Goal: Task Accomplishment & Management: Use online tool/utility

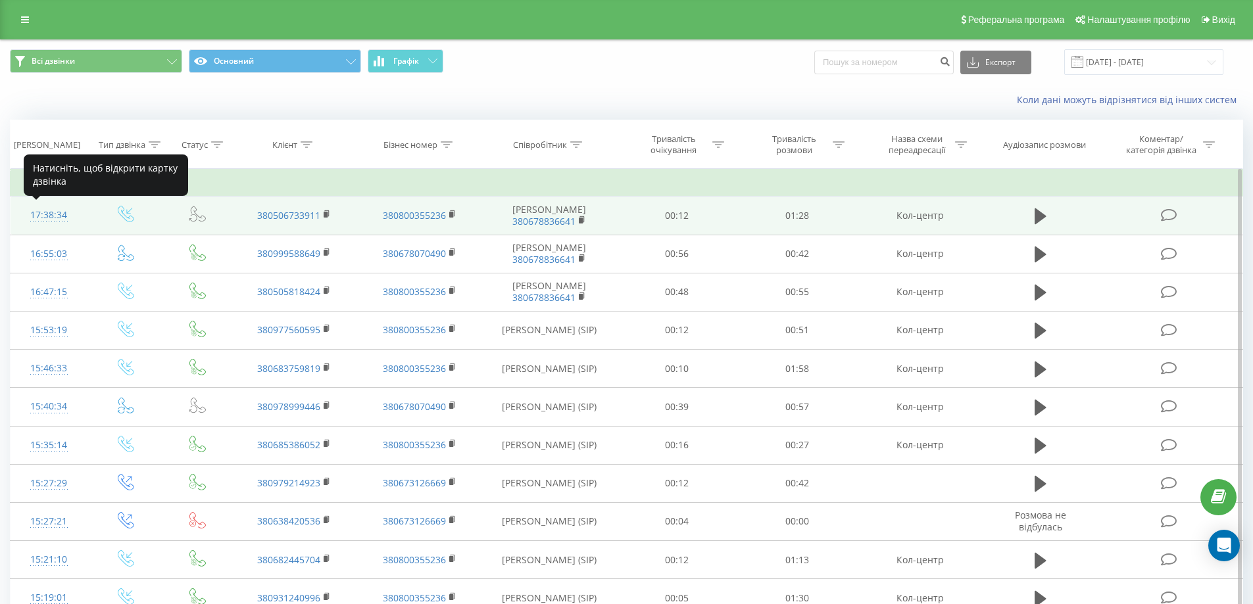
click at [45, 212] on div "17:38:34" at bounding box center [49, 216] width 51 height 26
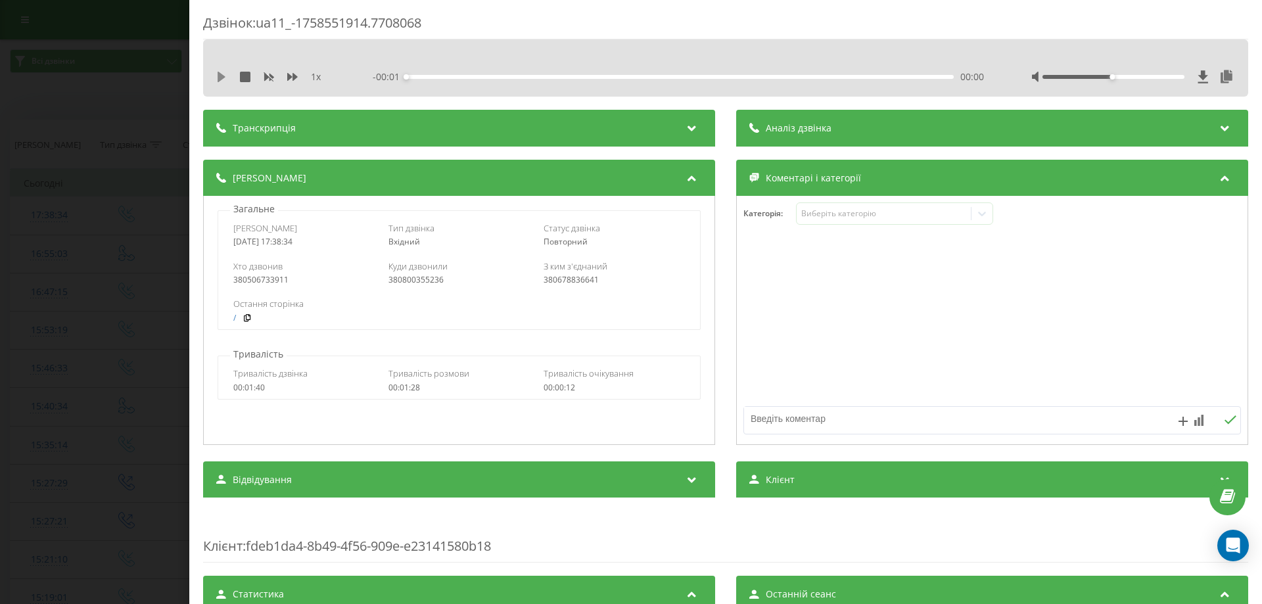
click at [224, 76] on icon at bounding box center [222, 77] width 8 height 11
drag, startPoint x: 1106, startPoint y: 78, endPoint x: 1262, endPoint y: 89, distance: 156.2
click at [1252, 89] on div "Дзвінок : ua11_-1758551914.7708068 1 x - 01:27 00:01 00:01 Транскрипція Для AI-…" at bounding box center [725, 302] width 1073 height 604
drag, startPoint x: 606, startPoint y: 79, endPoint x: 595, endPoint y: 80, distance: 10.6
click at [595, 80] on div "- 00:56 00:32 00:32" at bounding box center [678, 76] width 611 height 13
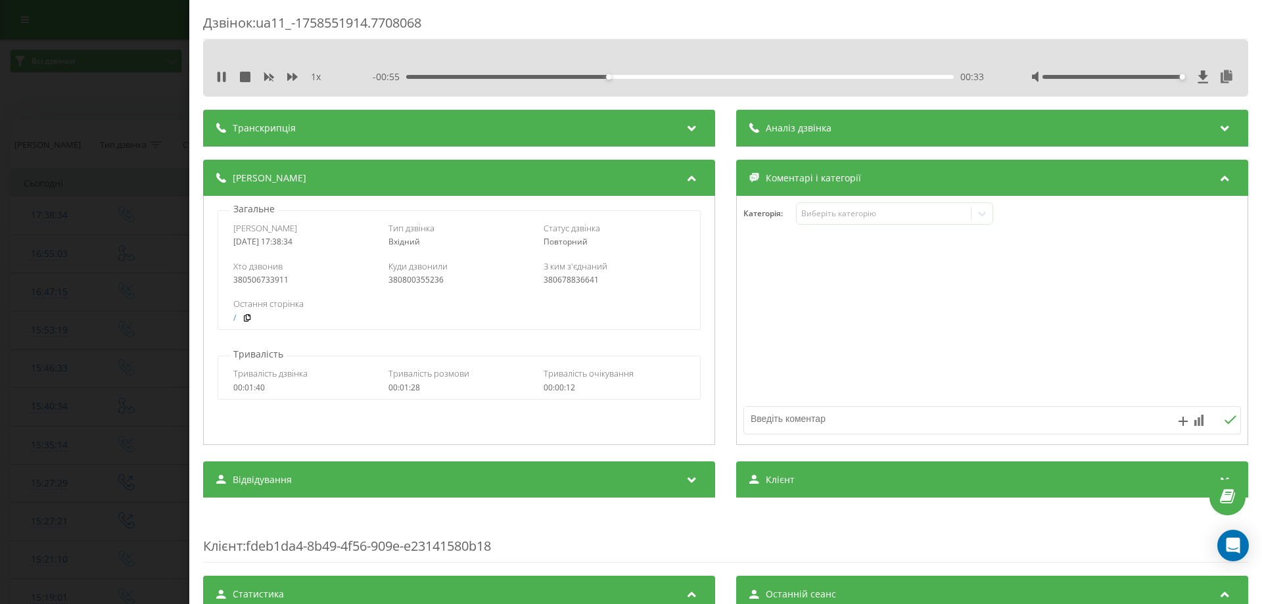
click at [610, 80] on div "- 00:55 00:33 00:33" at bounding box center [678, 76] width 611 height 13
drag, startPoint x: 612, startPoint y: 76, endPoint x: 240, endPoint y: 126, distance: 375.4
click at [309, 103] on div "Дзвінок : ua11_-1758551914.7708068 1 x - 01:28 00:00 00:00 Транскрипція Для AI-…" at bounding box center [725, 507] width 1045 height 986
click at [0, 259] on div "Дзвінок : ua11_-1758551914.7708068 1 x - 01:28 00:00 00:00 Транскрипція Для AI-…" at bounding box center [631, 302] width 1262 height 604
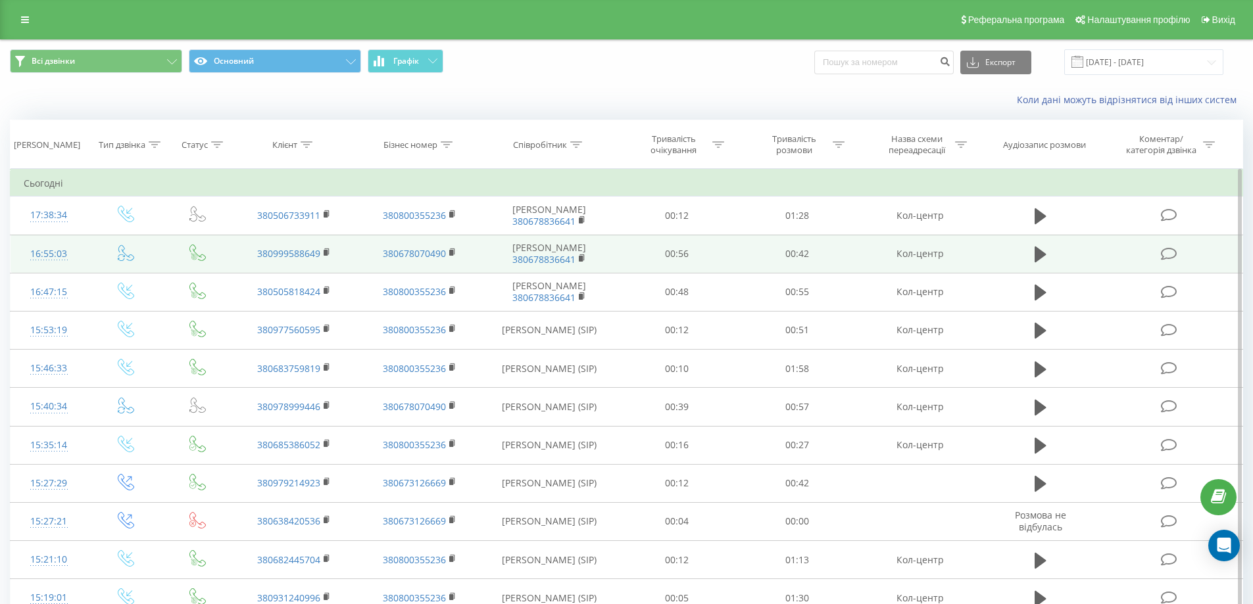
click at [41, 239] on td "16:55:03" at bounding box center [49, 254] width 77 height 38
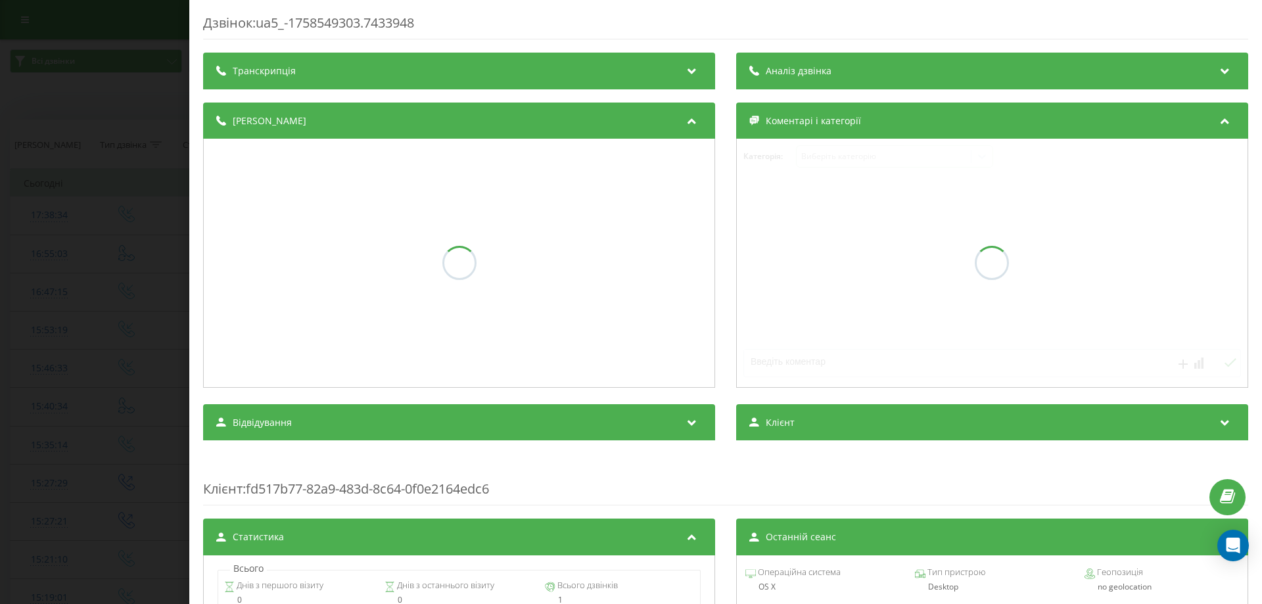
drag, startPoint x: 75, startPoint y: 156, endPoint x: 42, endPoint y: 192, distance: 48.4
click at [74, 156] on div "Дзвінок : ua5_-1758549303.7433948 Транскрипція Аналіз дзвінка Деталі дзвінка Ко…" at bounding box center [631, 302] width 1262 height 604
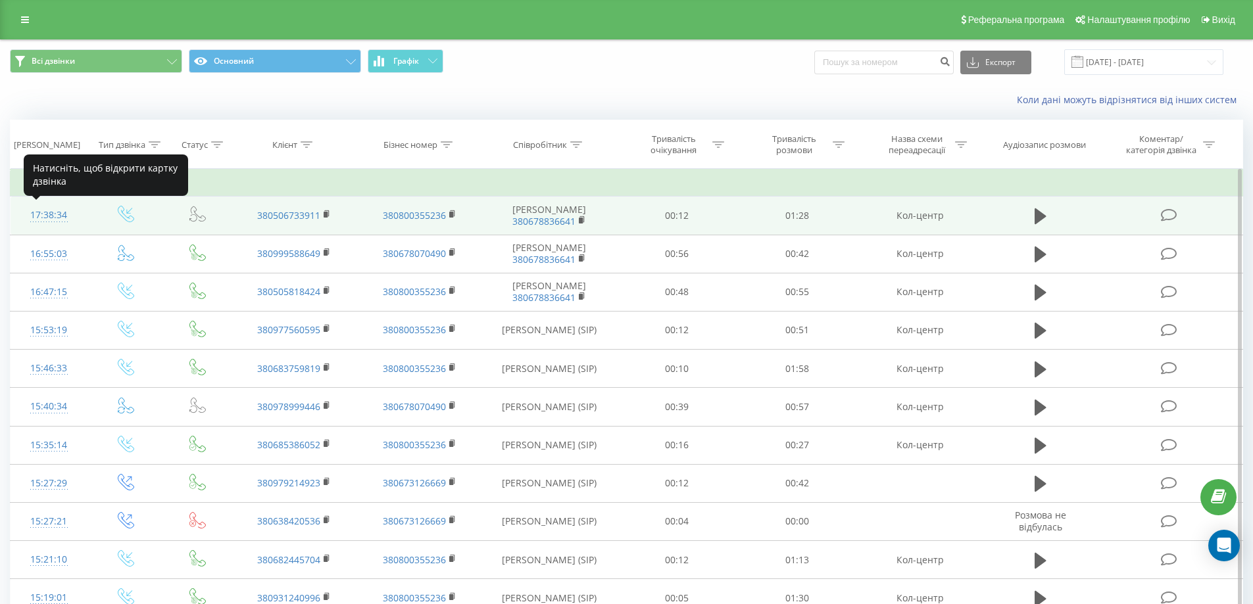
click at [45, 215] on div "17:38:34" at bounding box center [49, 216] width 51 height 26
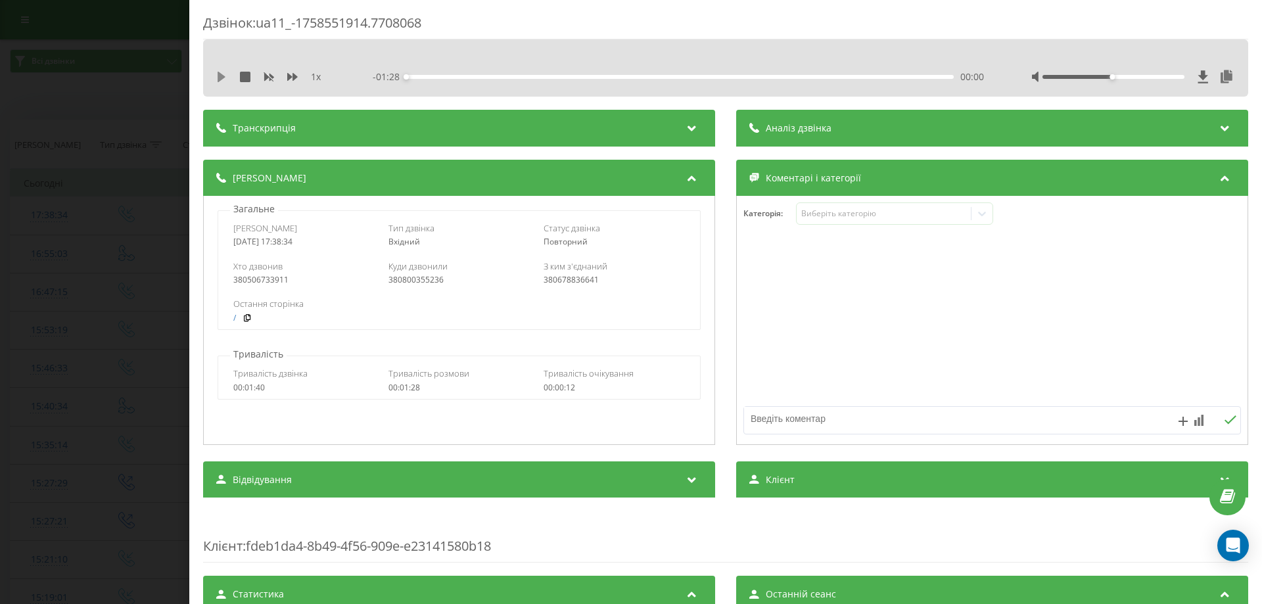
click at [226, 82] on icon at bounding box center [221, 77] width 11 height 11
click at [299, 79] on div "1 x" at bounding box center [277, 76] width 122 height 13
click at [294, 77] on icon at bounding box center [292, 77] width 11 height 8
click at [1105, 80] on div at bounding box center [1134, 76] width 204 height 13
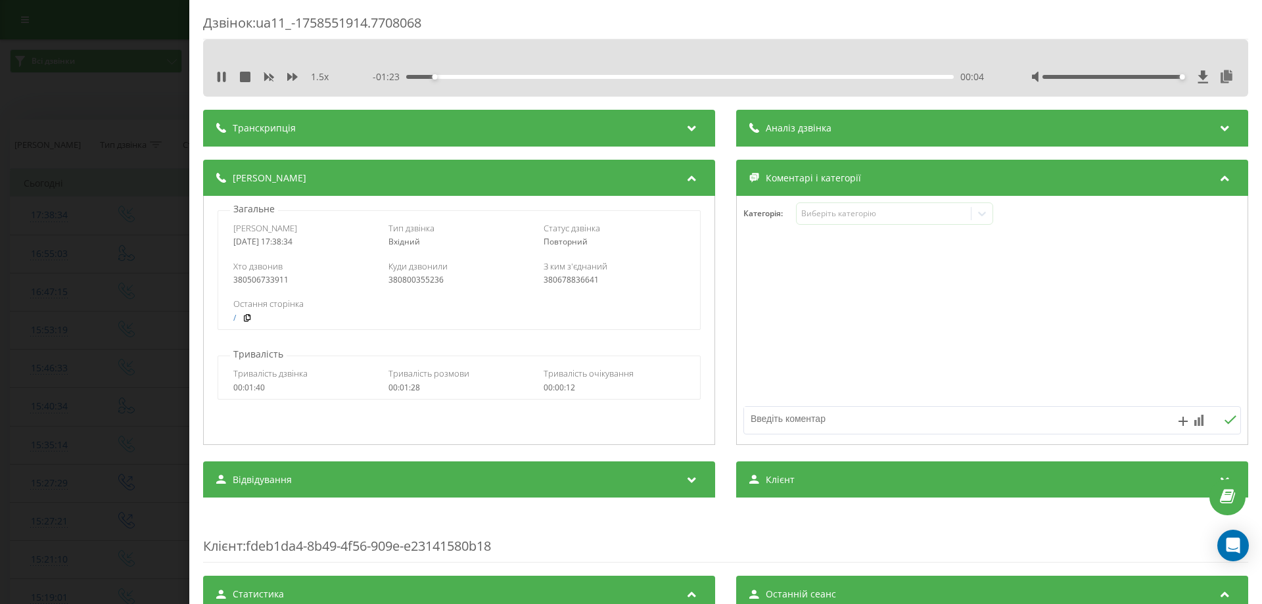
drag, startPoint x: 1105, startPoint y: 75, endPoint x: 1114, endPoint y: 156, distance: 82.0
click at [1252, 103] on div "Дзвінок : ua11_-1758551914.7708068 1.5 x - 01:23 00:04 00:04 Транскрипція Для A…" at bounding box center [725, 302] width 1073 height 604
click at [840, 203] on div "Категорія : Виберіть категорію" at bounding box center [992, 320] width 512 height 249
click at [840, 211] on div "Виберіть категорію" at bounding box center [884, 213] width 164 height 11
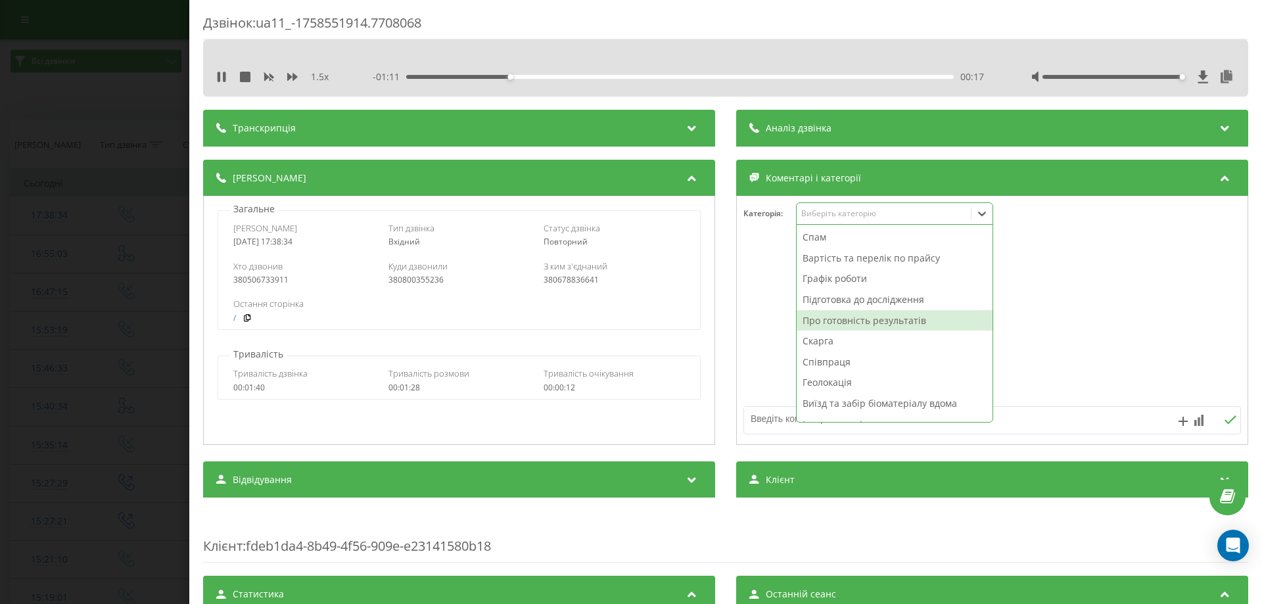
drag, startPoint x: 823, startPoint y: 323, endPoint x: 773, endPoint y: 373, distance: 71.1
click at [823, 324] on div "Про готовність результатів" at bounding box center [895, 320] width 196 height 21
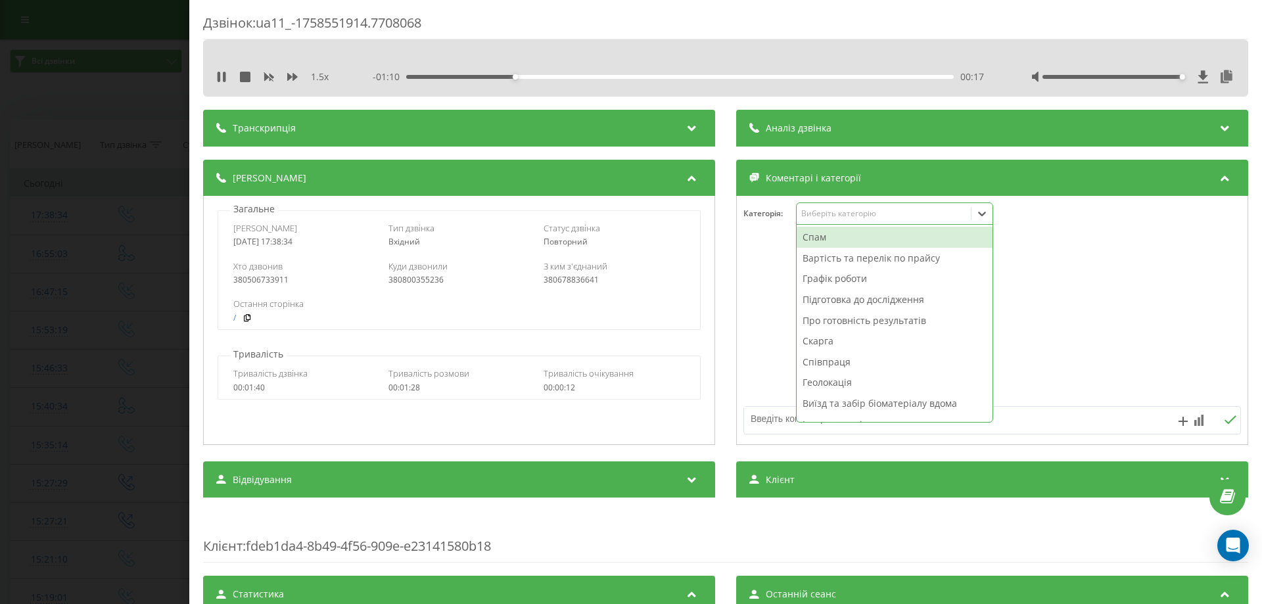
click at [769, 423] on textarea at bounding box center [942, 419] width 397 height 24
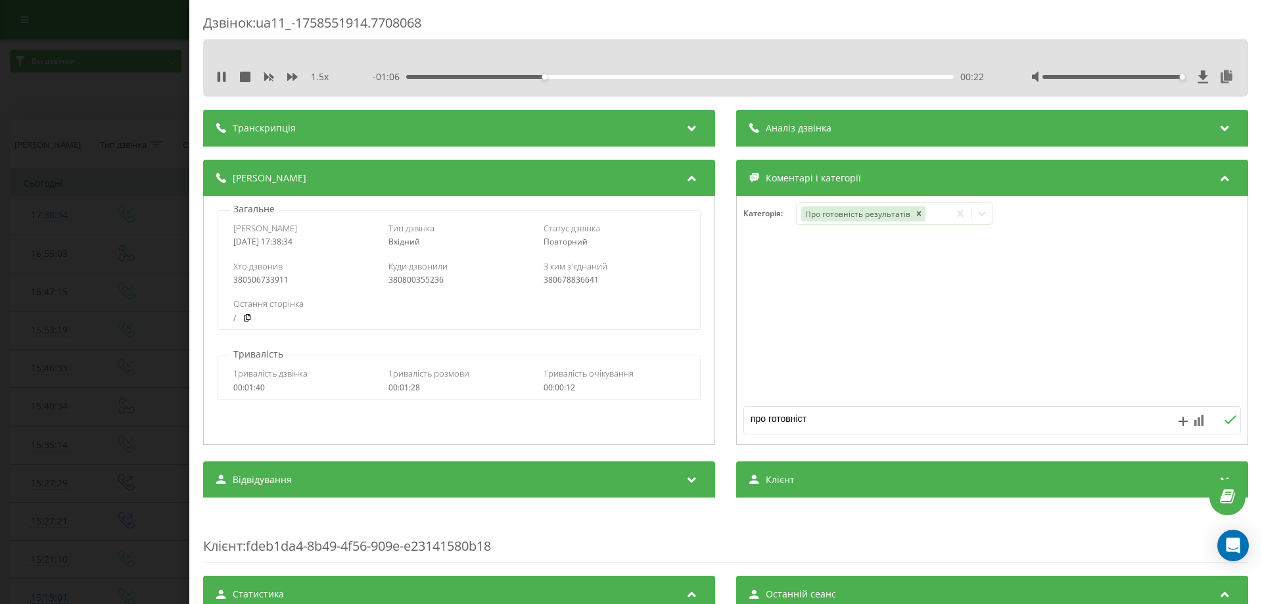
type textarea "про готовність"
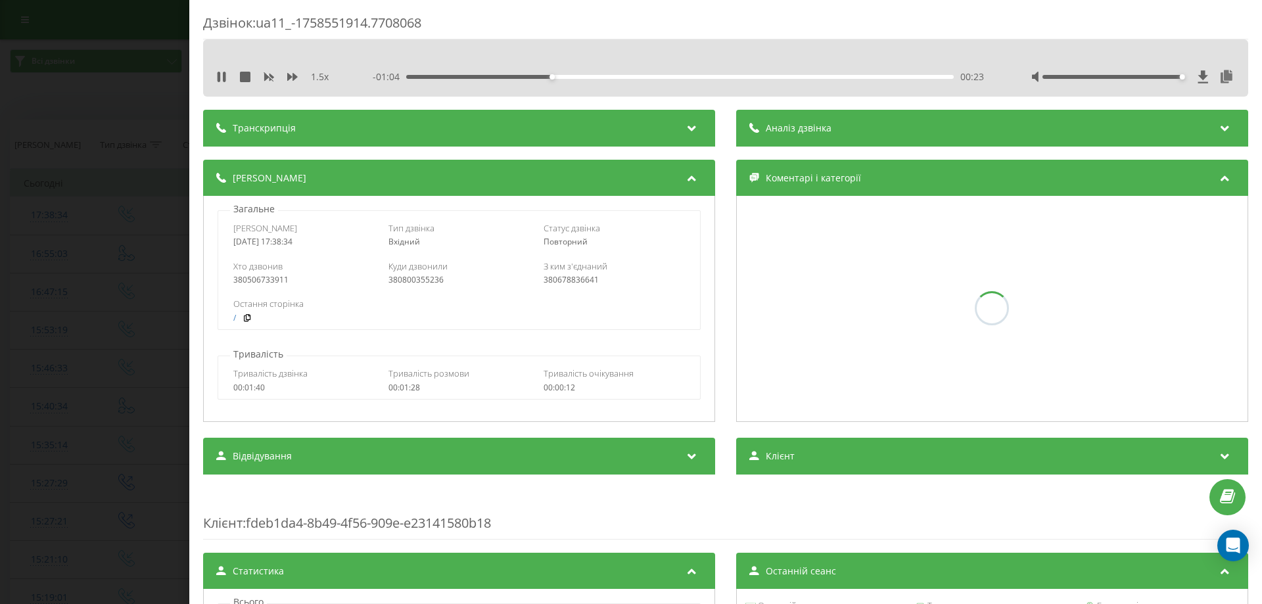
click at [0, 313] on div "Дзвінок : ua11_-1758551914.7708068 1.5 x - 01:04 00:23 00:23 Транскрипція Для A…" at bounding box center [631, 302] width 1262 height 604
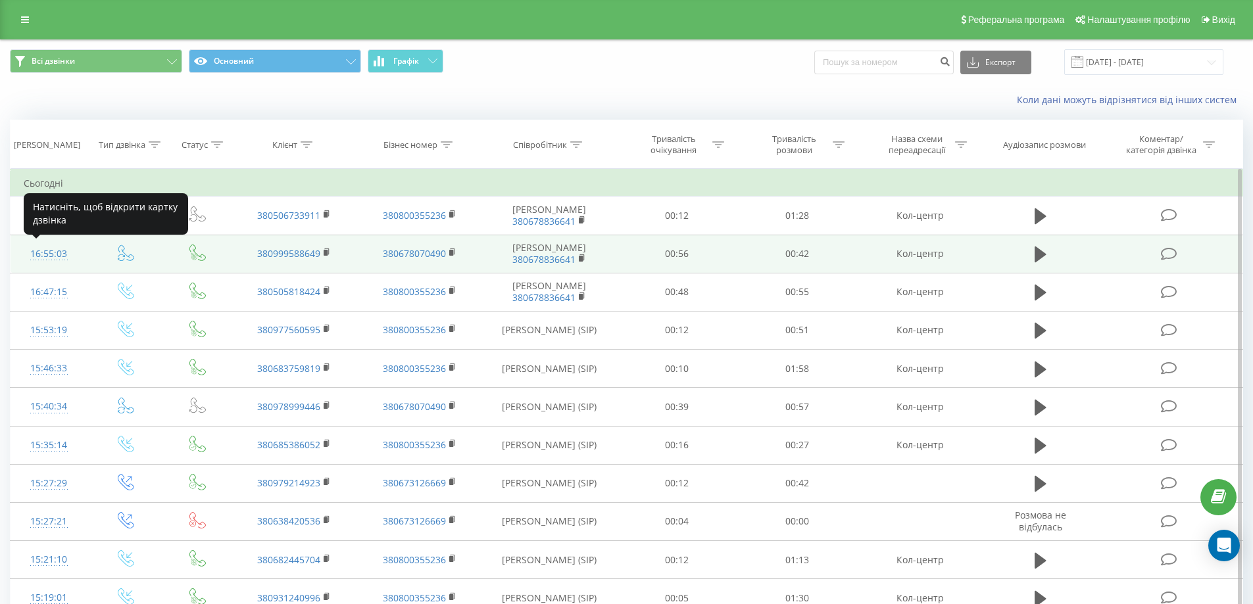
click at [55, 251] on div "16:55:03" at bounding box center [49, 254] width 51 height 26
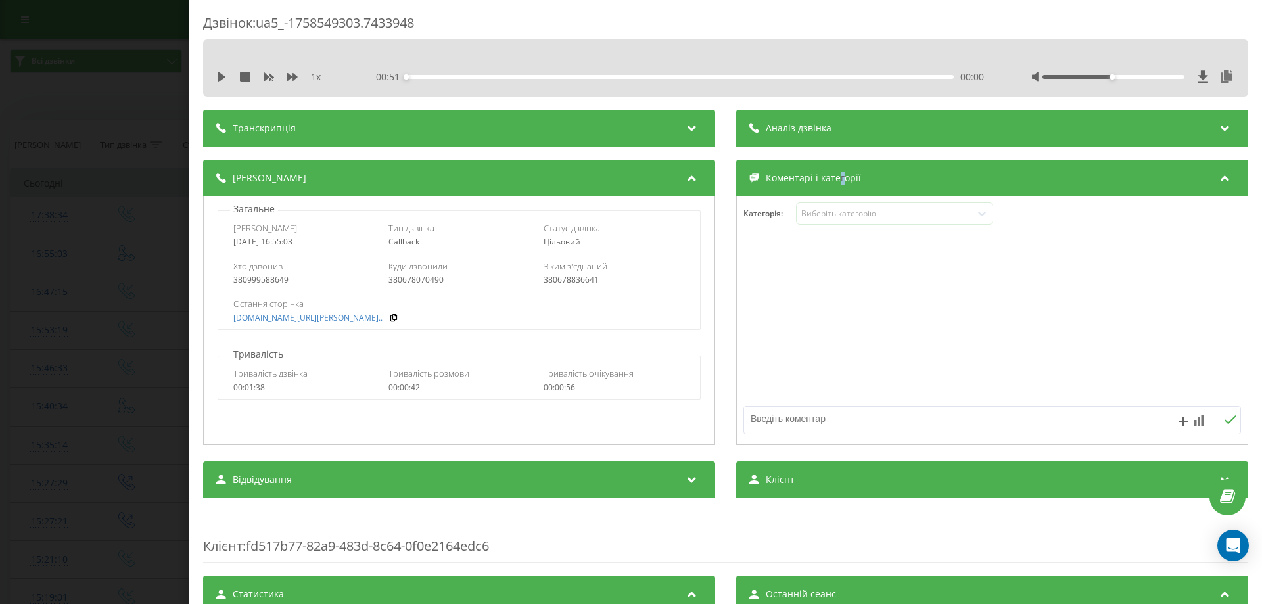
drag, startPoint x: 836, startPoint y: 191, endPoint x: 831, endPoint y: 201, distance: 11.5
click at [832, 196] on div "Коментарі і категорії Категорія : Виберіть категорію" at bounding box center [992, 304] width 512 height 289
click at [831, 201] on div "Категорія : Виберіть категорію" at bounding box center [992, 320] width 512 height 249
click at [831, 211] on div "Виберіть категорію" at bounding box center [884, 213] width 164 height 11
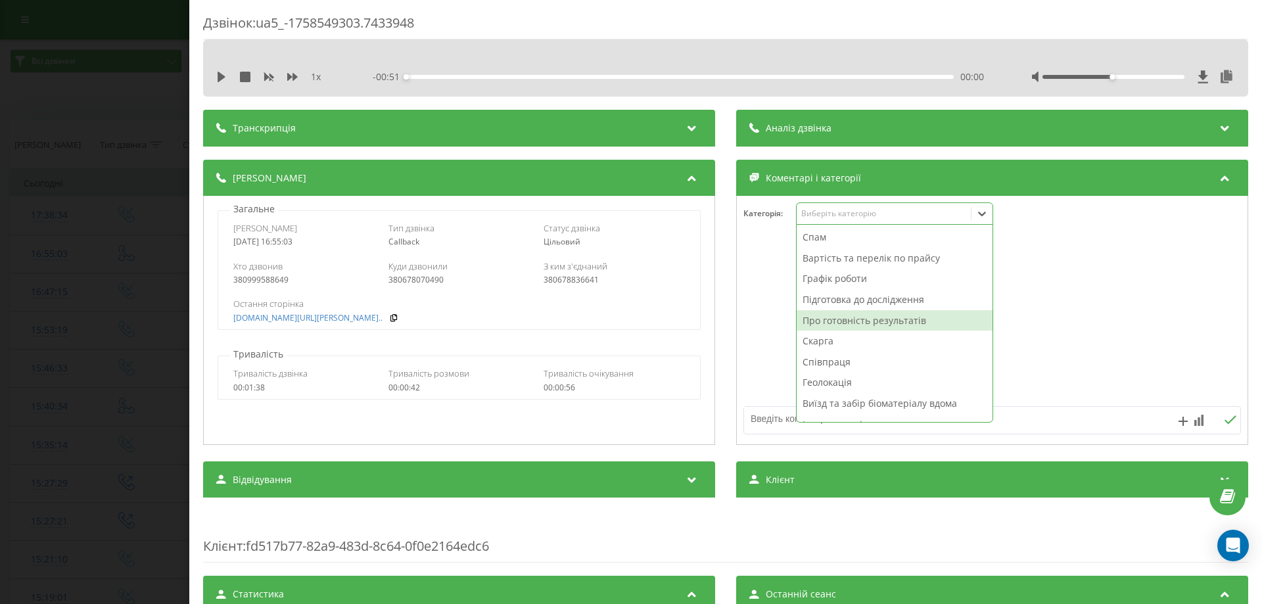
drag, startPoint x: 818, startPoint y: 319, endPoint x: 776, endPoint y: 367, distance: 63.8
click at [818, 320] on div "Про готовність результатів" at bounding box center [895, 320] width 196 height 21
click at [769, 432] on div at bounding box center [942, 420] width 397 height 27
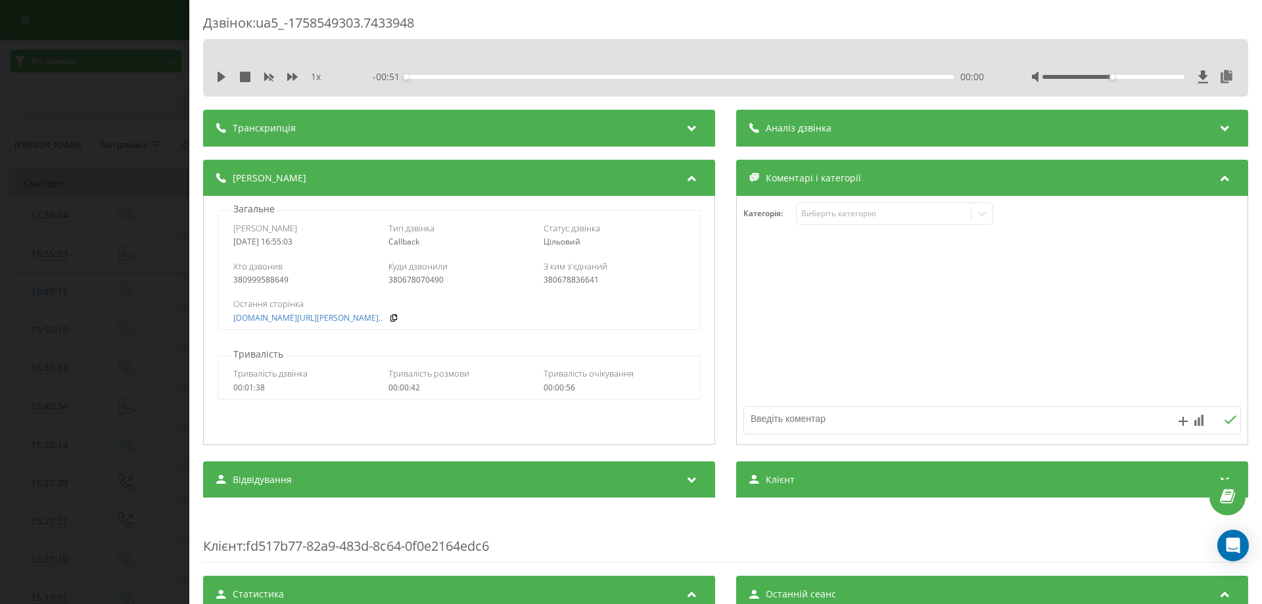
click at [786, 408] on textarea at bounding box center [942, 419] width 397 height 24
type textarea "про готовність"
click at [0, 252] on div "Дзвінок : ua5_-1758549303.7433948 1 x - 00:51 00:00 00:00 Транскрипція Для AI-а…" at bounding box center [631, 302] width 1262 height 604
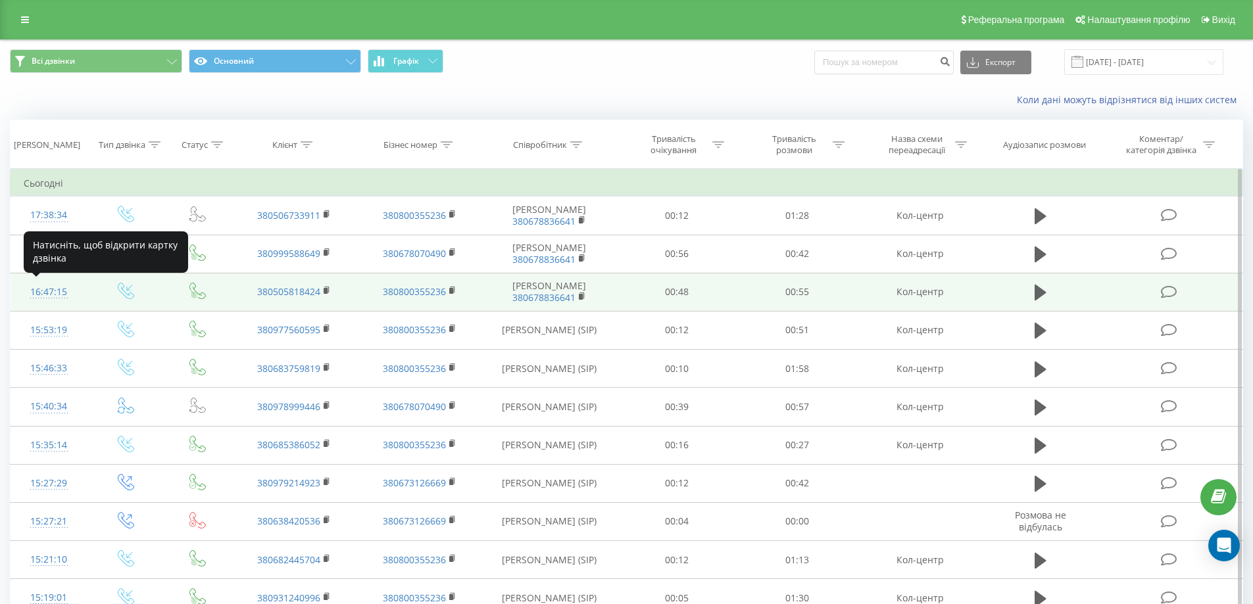
click at [41, 293] on div "16:47:15" at bounding box center [49, 292] width 51 height 26
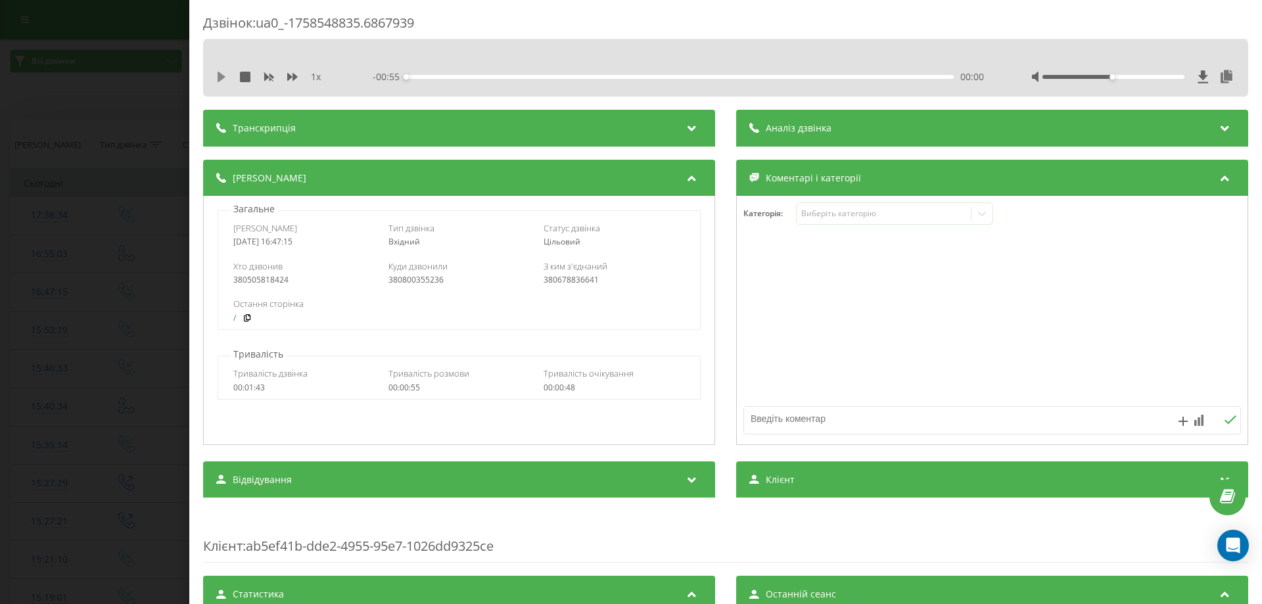
drag, startPoint x: 221, startPoint y: 74, endPoint x: 272, endPoint y: 103, distance: 59.2
click at [222, 74] on icon at bounding box center [222, 77] width 8 height 11
click at [890, 226] on div "Категорія : Виберіть категорію" at bounding box center [992, 222] width 511 height 39
click at [854, 216] on div "Виберіть категорію" at bounding box center [884, 213] width 164 height 11
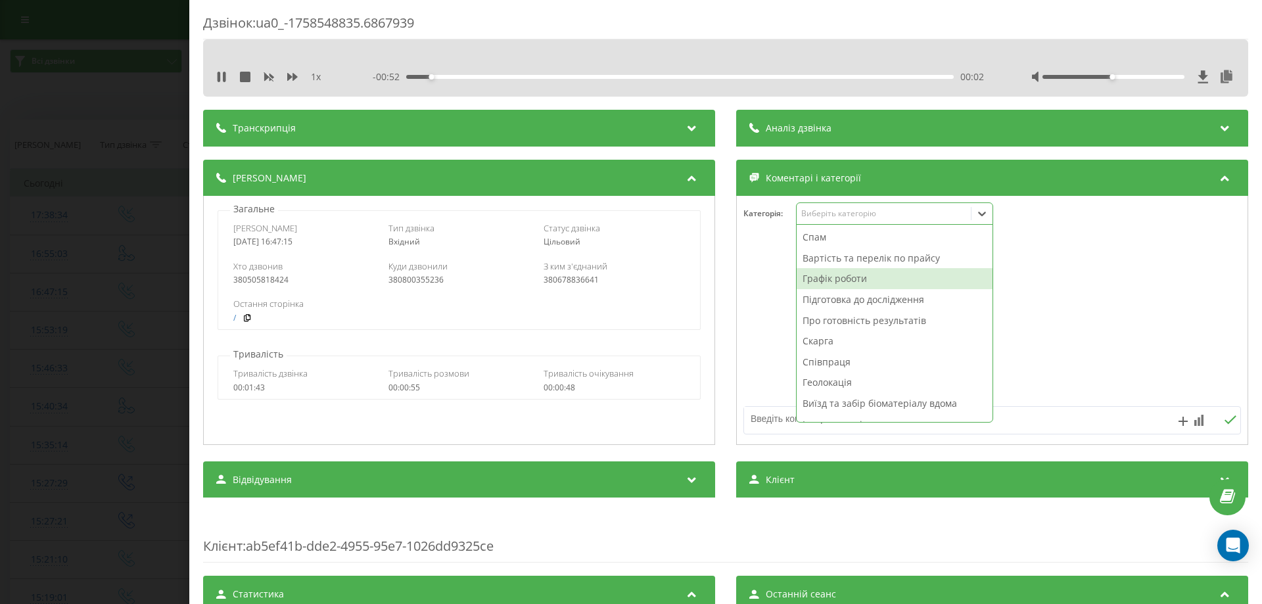
click at [834, 284] on div "Графік роботи" at bounding box center [895, 278] width 196 height 21
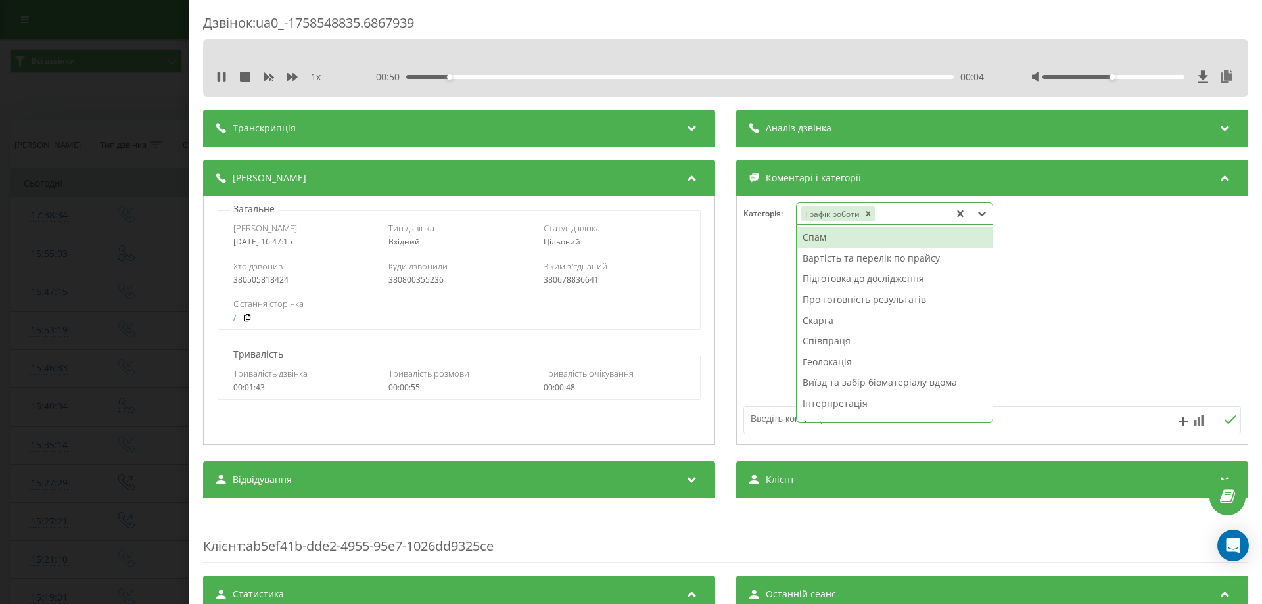
click at [834, 254] on div "Вартість та перелік по прайсу" at bounding box center [895, 258] width 196 height 21
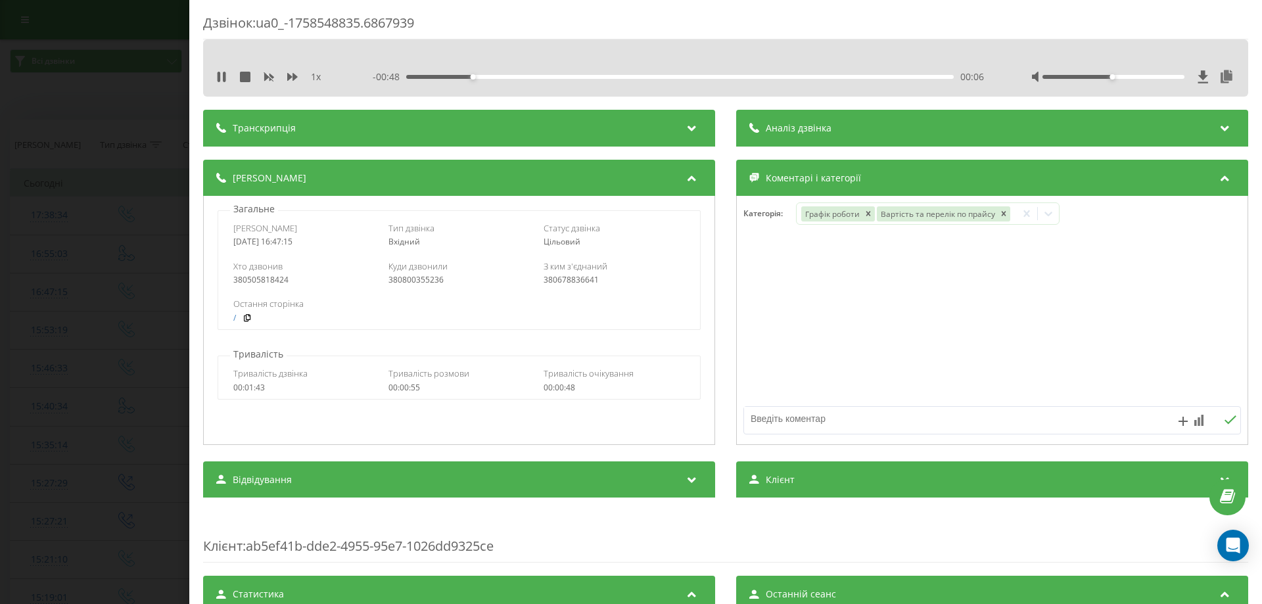
click at [763, 429] on textarea at bounding box center [942, 419] width 397 height 24
click at [763, 427] on textarea at bounding box center [942, 419] width 397 height 24
type textarea "вартість та графік"
drag, startPoint x: 1219, startPoint y: 418, endPoint x: 1212, endPoint y: 419, distance: 7.4
click at [1224, 418] on icon at bounding box center [1230, 420] width 12 height 9
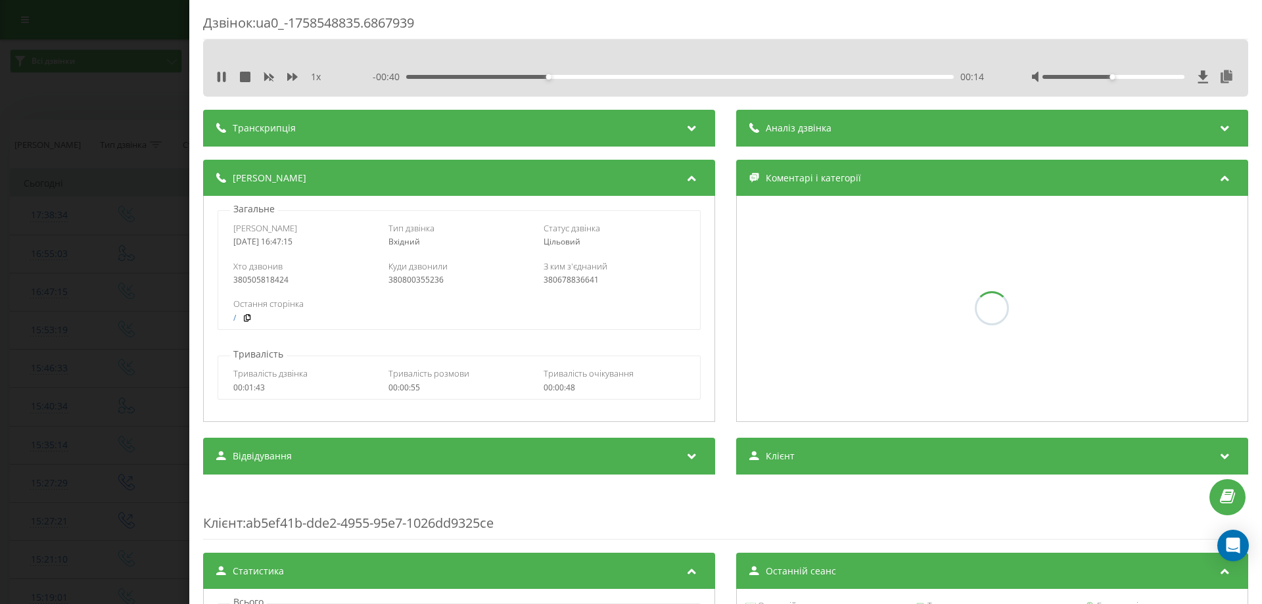
click at [0, 266] on div "Дзвінок : ua0_-1758548835.6867939 1 x - 00:40 00:14 00:14 Транскрипція Для AI-а…" at bounding box center [631, 302] width 1262 height 604
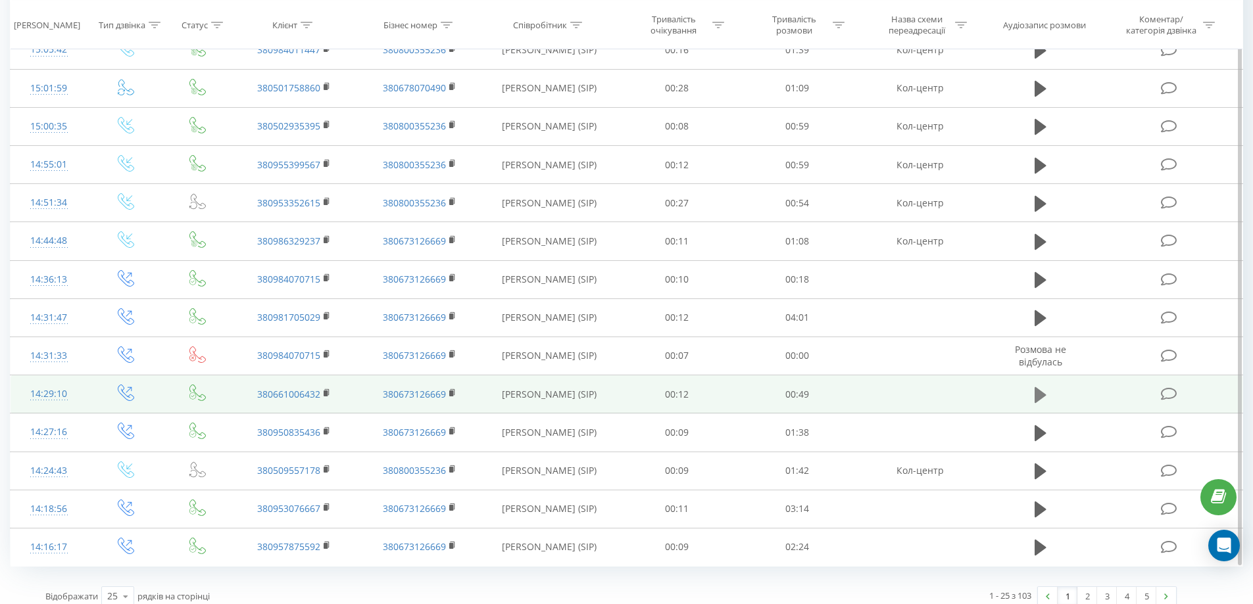
scroll to position [598, 0]
